Goal: Task Accomplishment & Management: Use online tool/utility

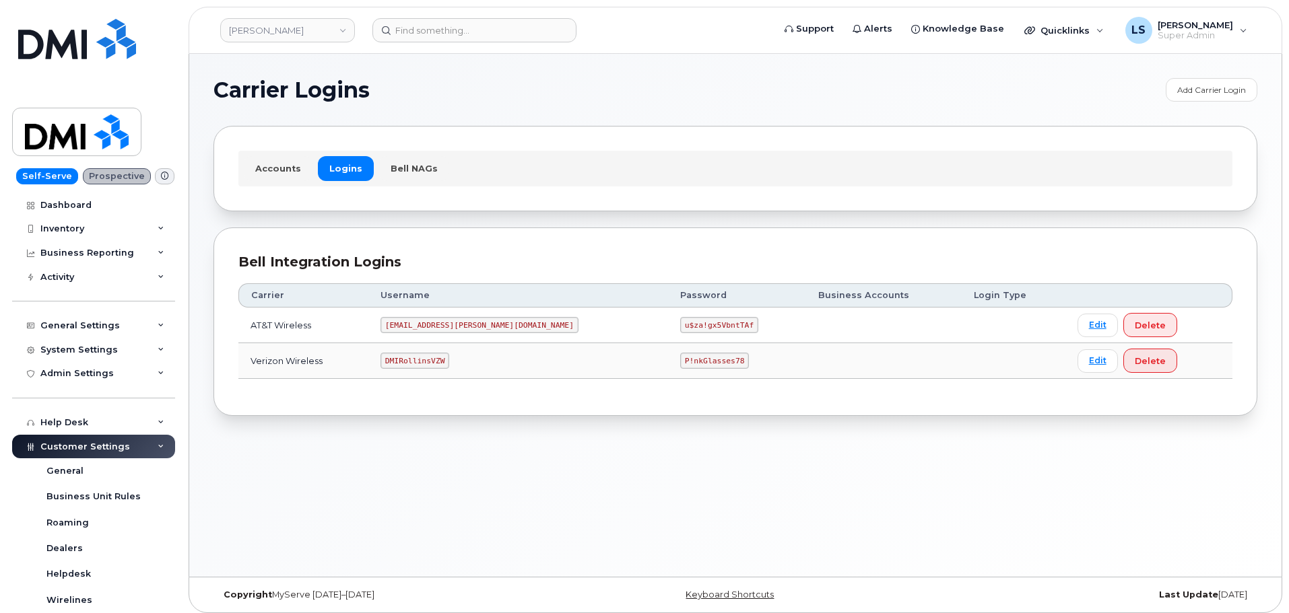
click at [668, 348] on td "P!nkGlasses78" at bounding box center [737, 361] width 138 height 36
drag, startPoint x: 623, startPoint y: 348, endPoint x: 628, endPoint y: 356, distance: 8.8
click at [668, 351] on td "P!nkGlasses78" at bounding box center [737, 361] width 138 height 36
click at [680, 359] on code "P!nkGlasses78" at bounding box center [714, 361] width 69 height 16
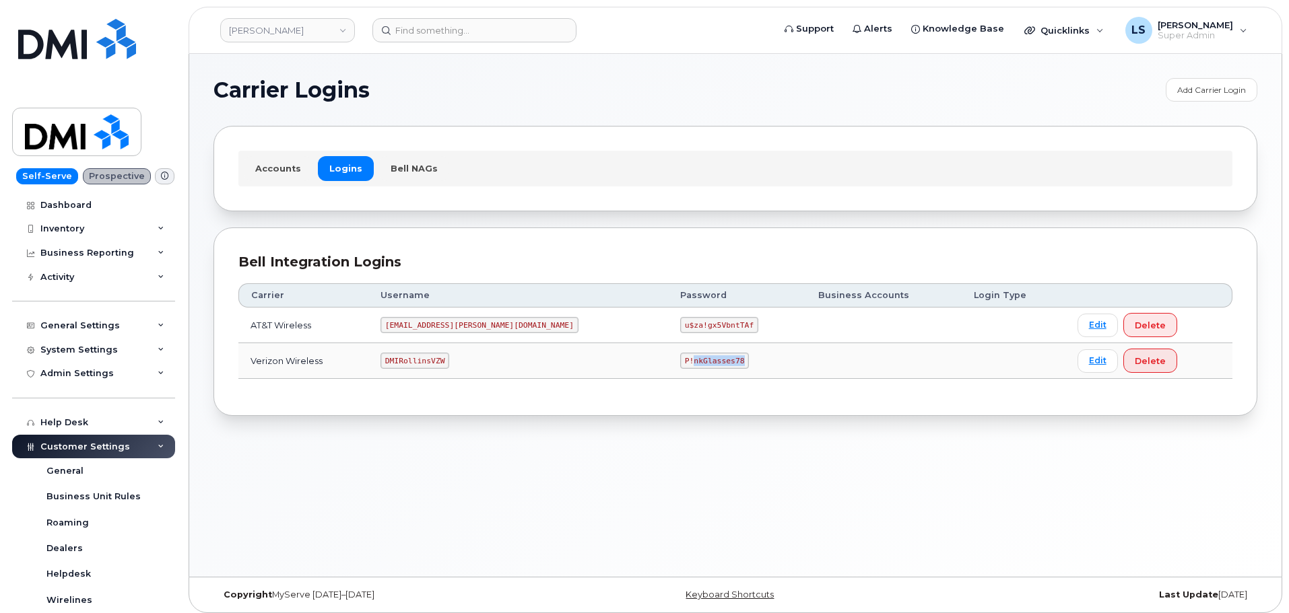
click at [680, 364] on code "P!nkGlasses78" at bounding box center [714, 361] width 69 height 16
click at [680, 367] on code "P!nkGlasses78" at bounding box center [714, 361] width 69 height 16
click at [680, 360] on code "P!nkGlasses78" at bounding box center [714, 361] width 69 height 16
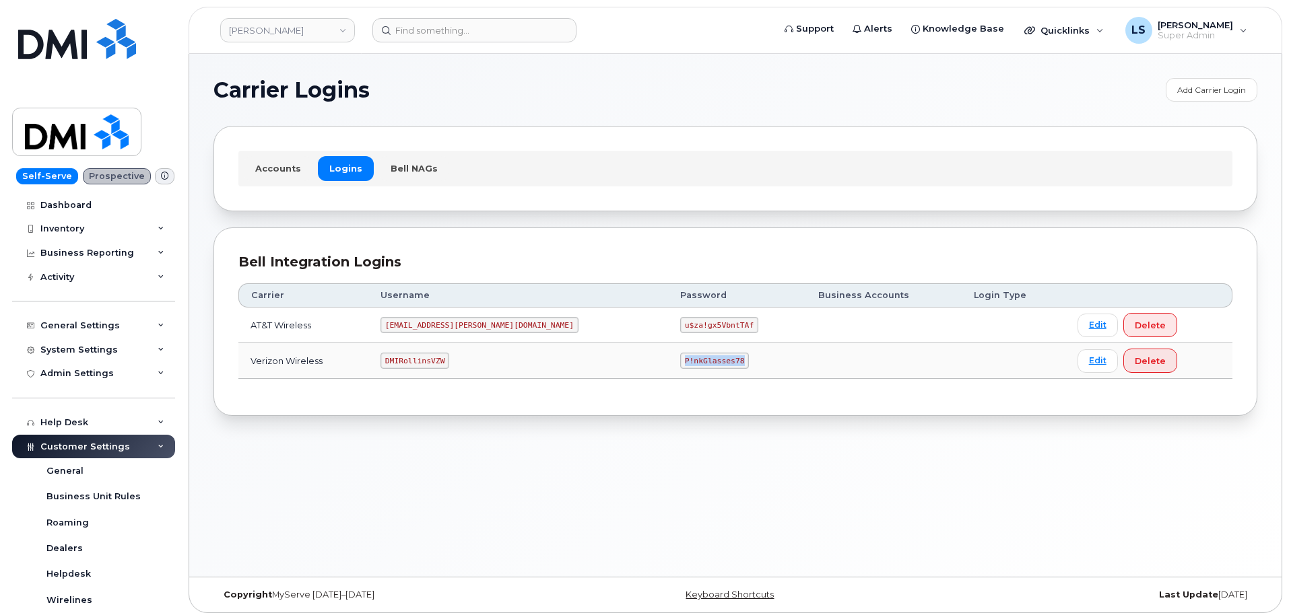
copy code "P!nkGlasses78"
